Goal: Transaction & Acquisition: Download file/media

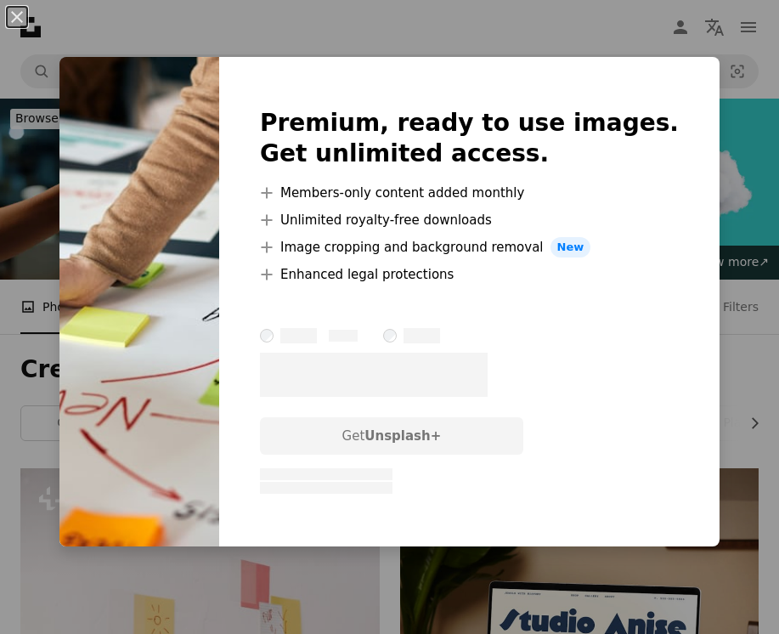
scroll to position [9496, 0]
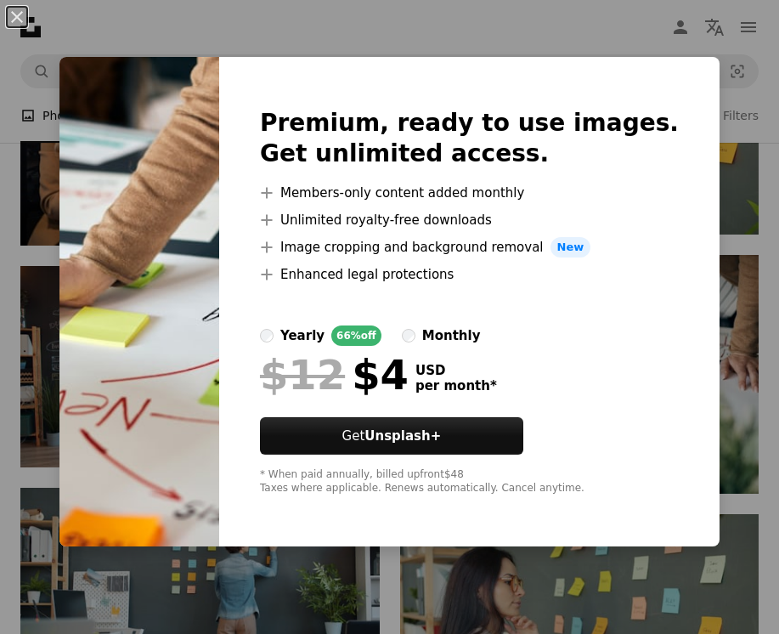
click at [655, 42] on div "An X shape Premium, ready to use images. Get unlimited access. A plus sign Memb…" at bounding box center [389, 317] width 779 height 634
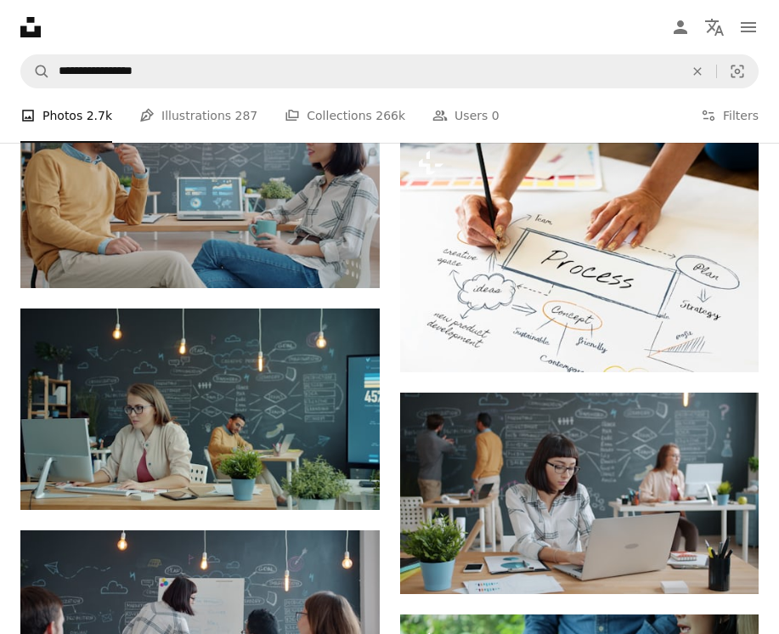
scroll to position [13290, 0]
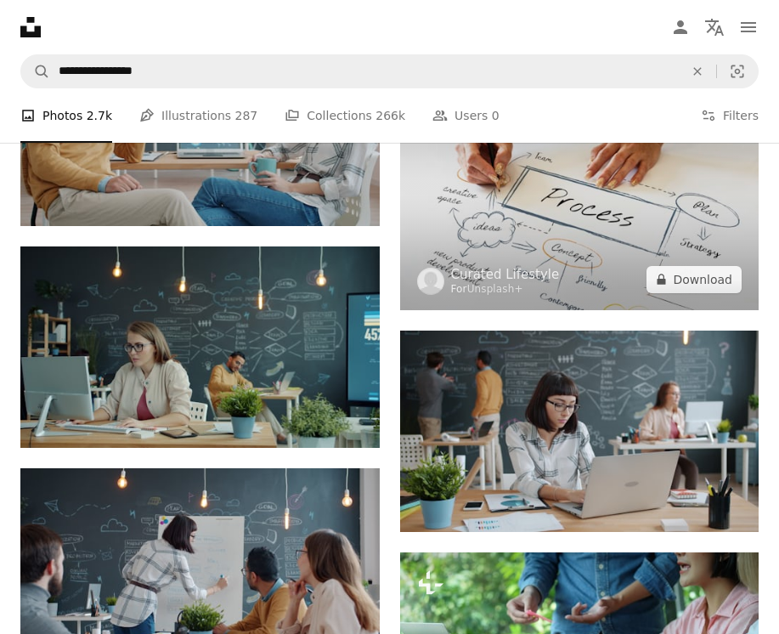
click at [589, 158] on img at bounding box center [579, 191] width 359 height 240
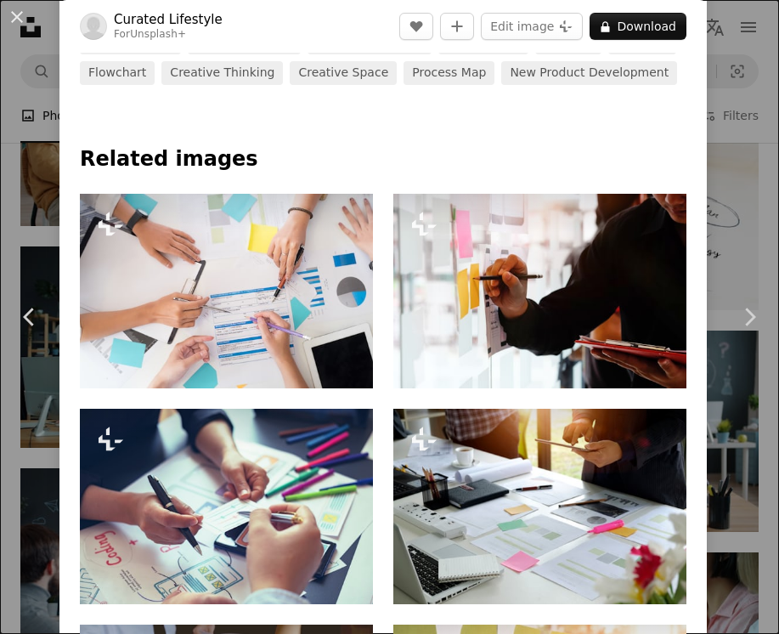
scroll to position [644, 0]
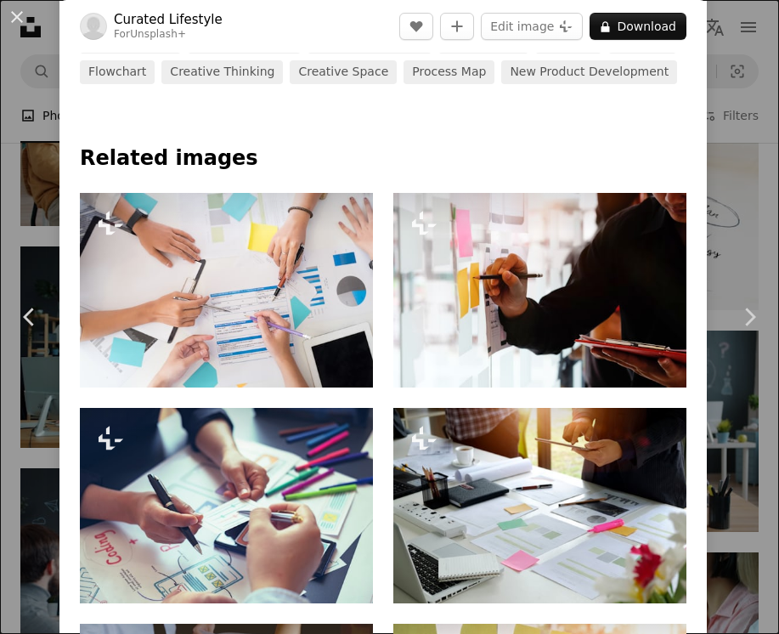
click at [742, 182] on div "An X shape Chevron left Chevron right Curated Lifestyle For Unsplash+ A heart A…" at bounding box center [389, 317] width 779 height 634
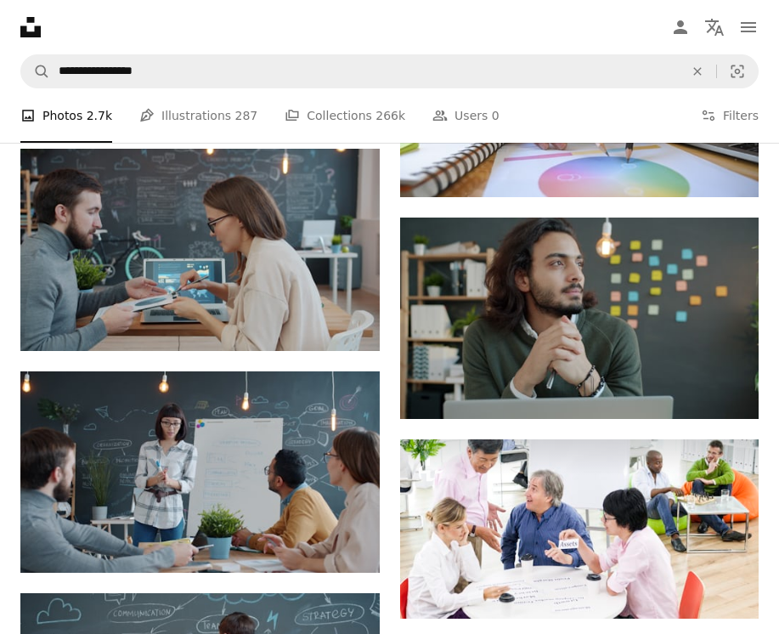
scroll to position [11803, 0]
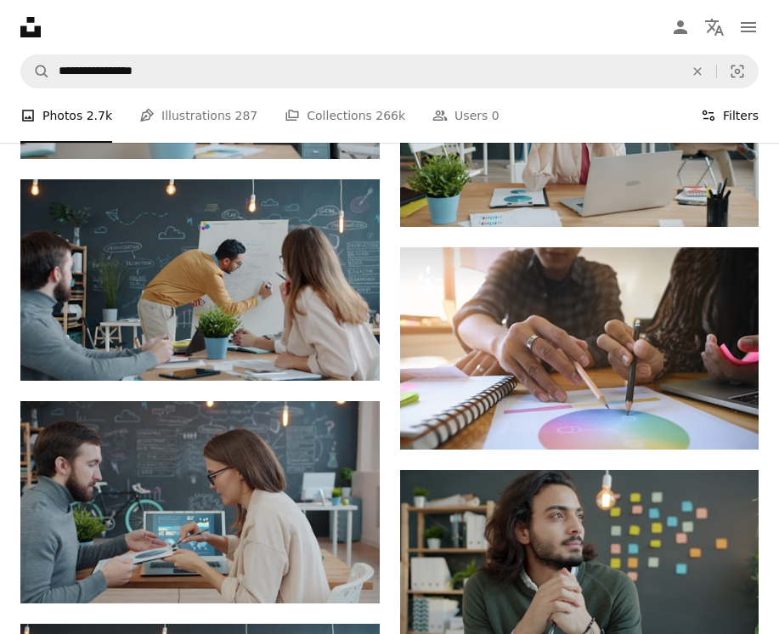
click at [726, 110] on button "Filters Filters" at bounding box center [730, 115] width 58 height 54
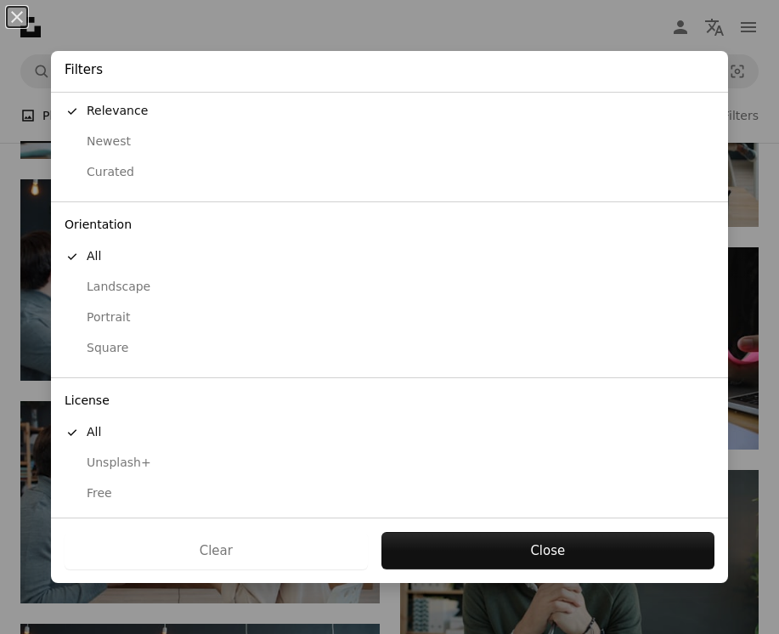
scroll to position [41, 0]
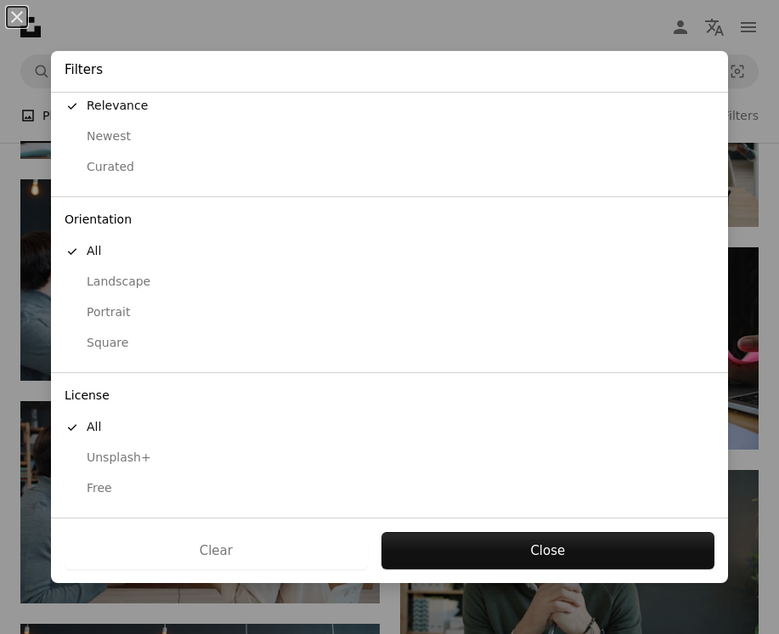
click at [163, 499] on button "Free" at bounding box center [389, 488] width 677 height 31
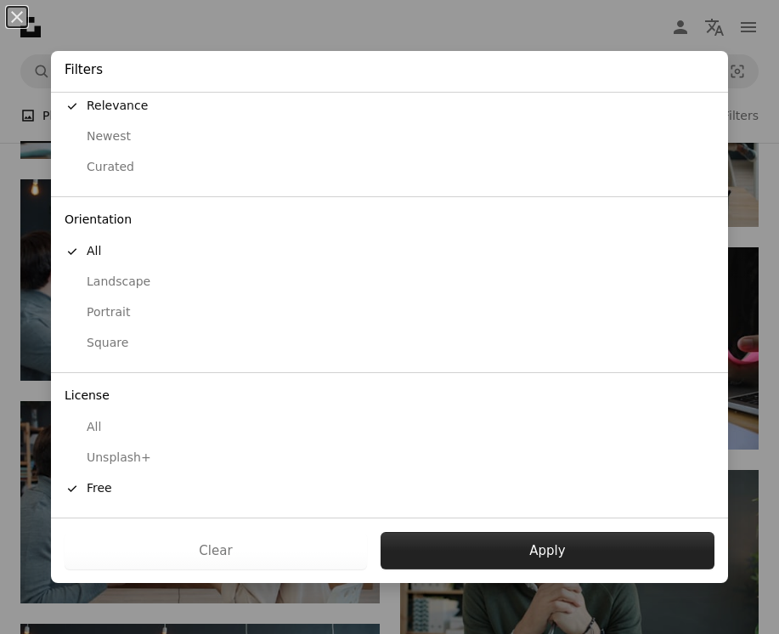
click at [454, 543] on button "Apply" at bounding box center [548, 550] width 334 height 37
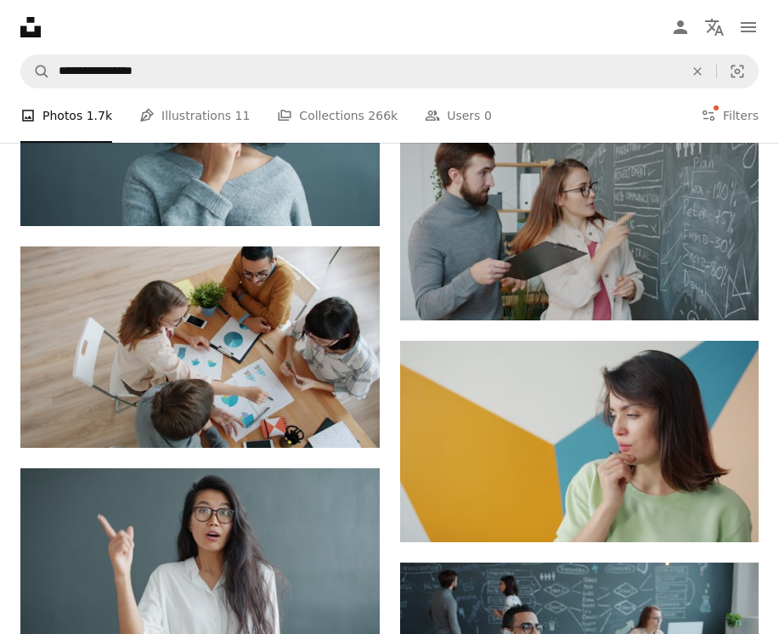
scroll to position [10969, 0]
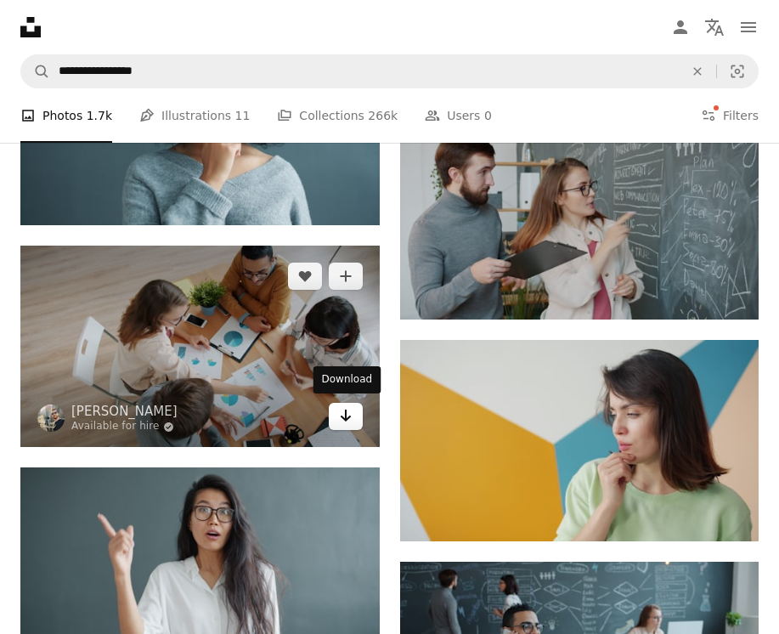
click at [346, 420] on icon "Arrow pointing down" at bounding box center [346, 415] width 14 height 20
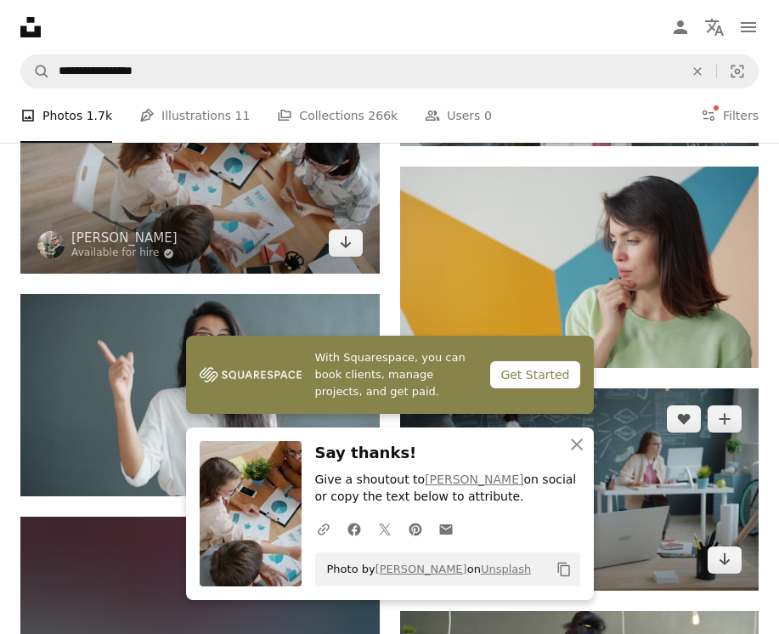
scroll to position [11145, 0]
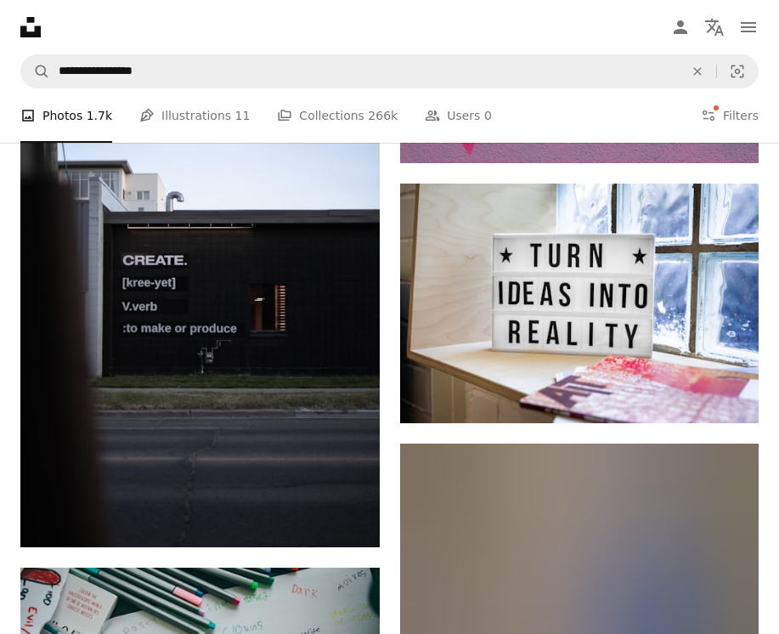
scroll to position [16988, 0]
